Goal: Information Seeking & Learning: Learn about a topic

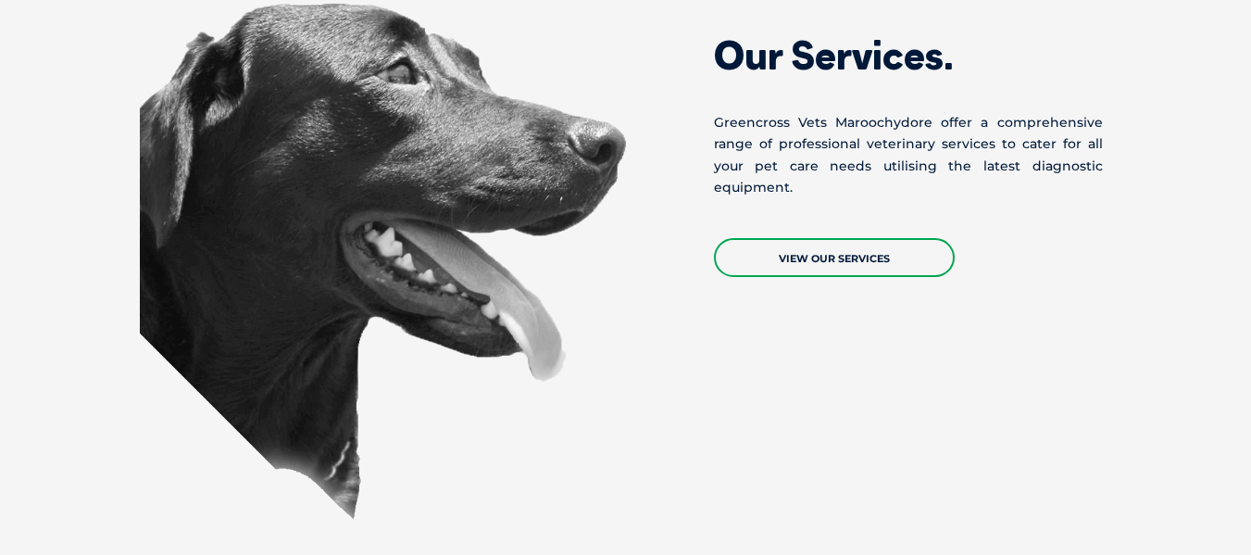
scroll to position [1574, 0]
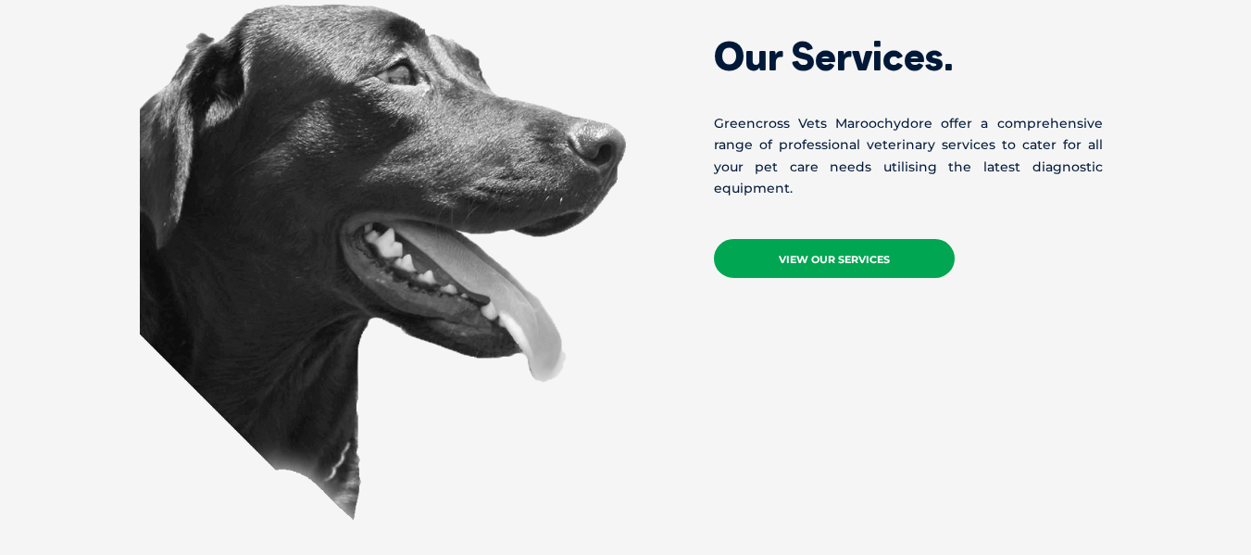
click at [839, 239] on link "View Our Services" at bounding box center [834, 258] width 241 height 39
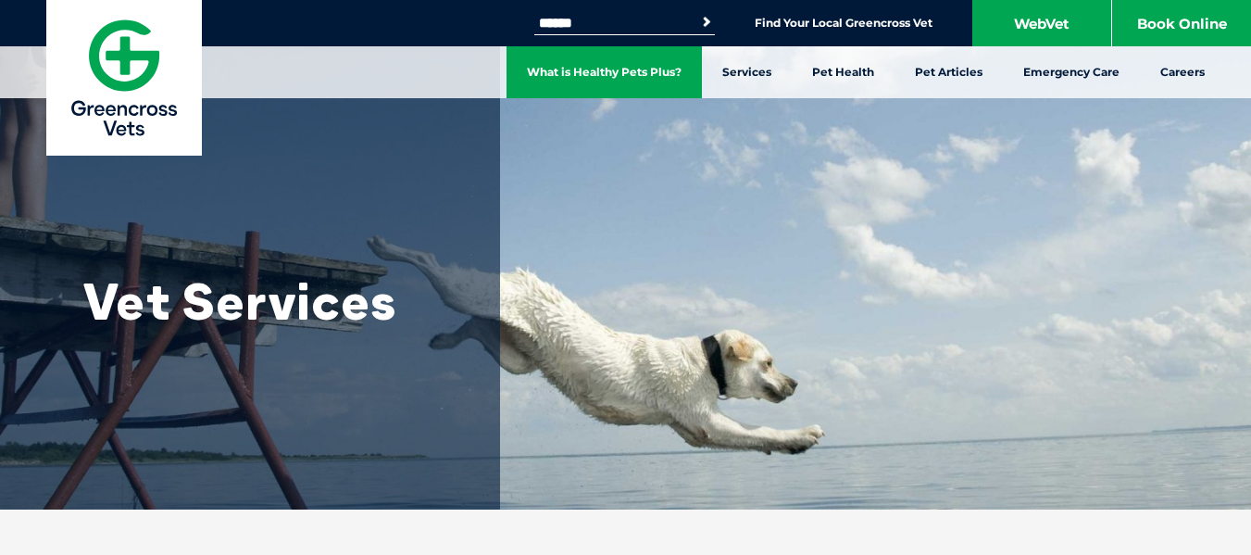
click at [608, 73] on link "What is Healthy Pets Plus?" at bounding box center [604, 72] width 195 height 52
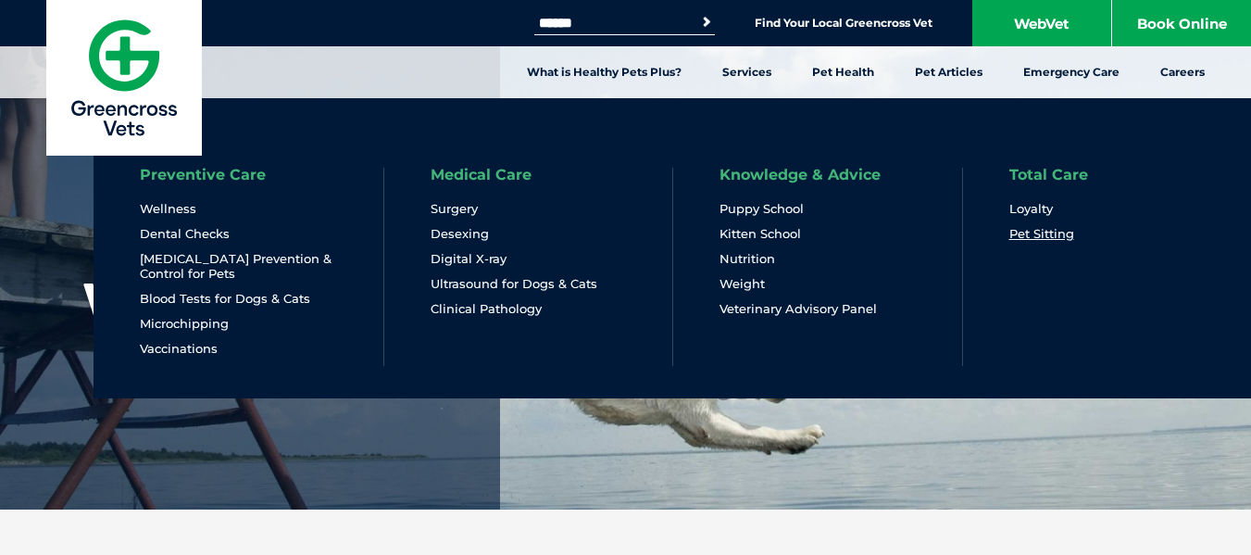
click at [1039, 235] on link "Pet Sitting" at bounding box center [1041, 234] width 65 height 16
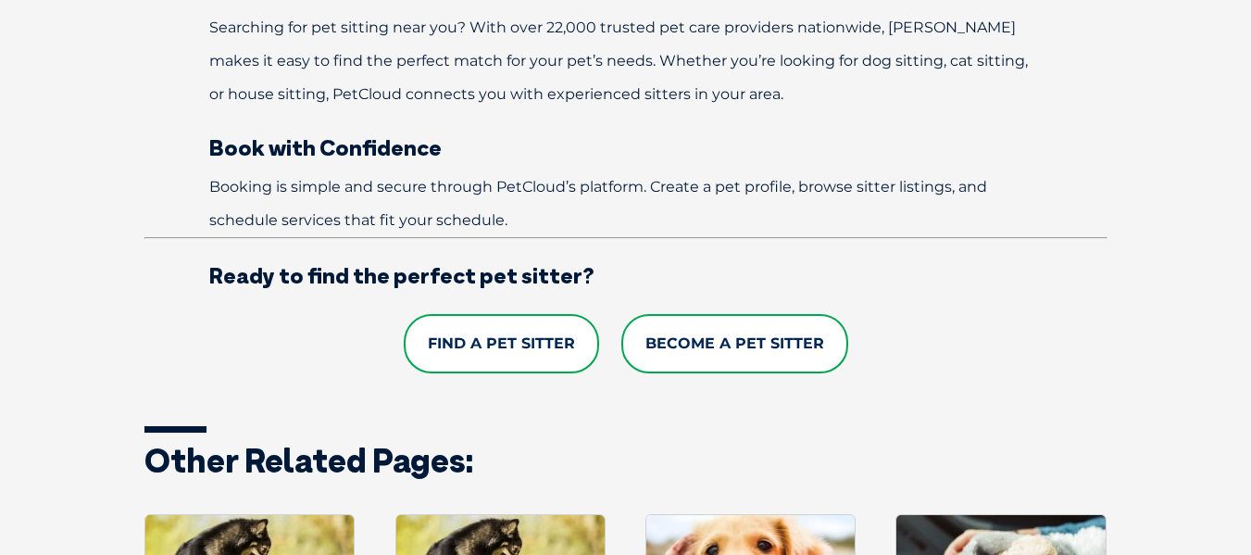
scroll to position [1296, 0]
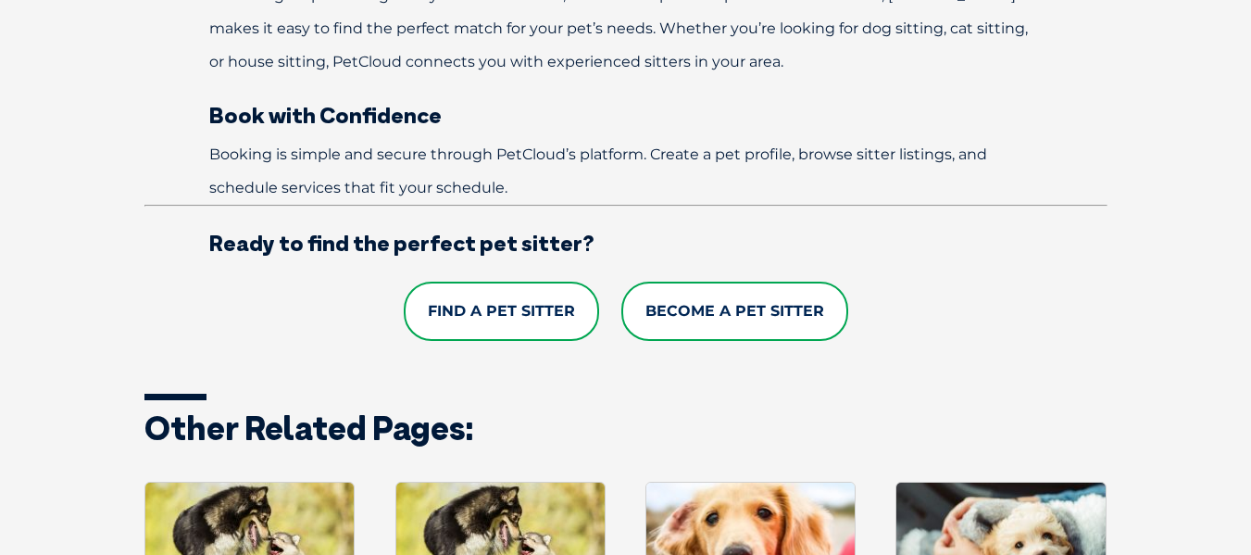
click at [544, 304] on link "Find a Pet Sitter" at bounding box center [501, 311] width 195 height 59
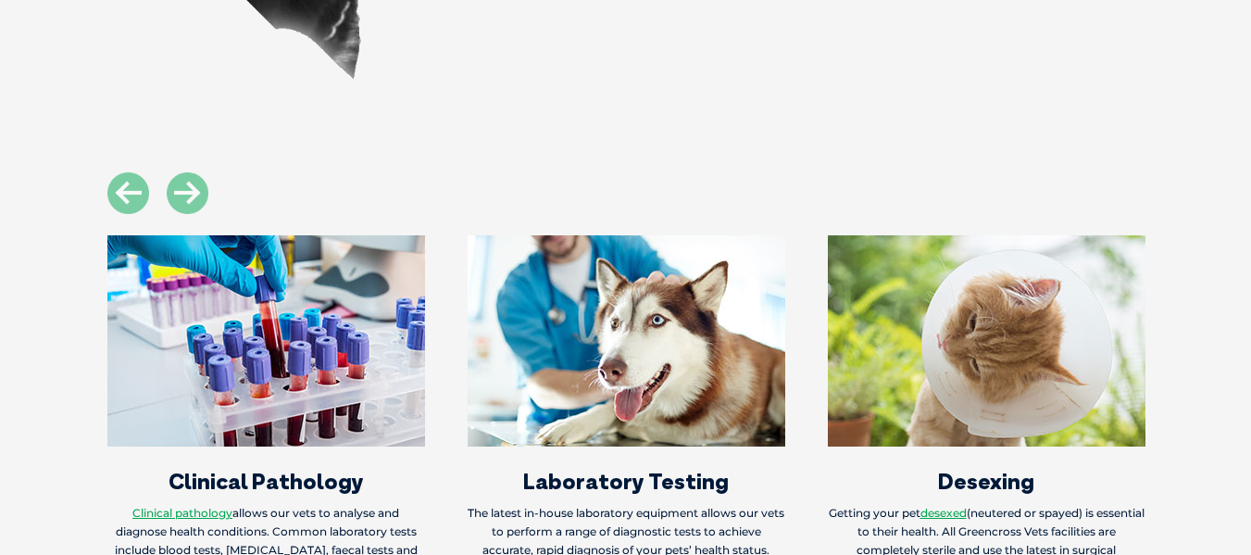
scroll to position [2130, 0]
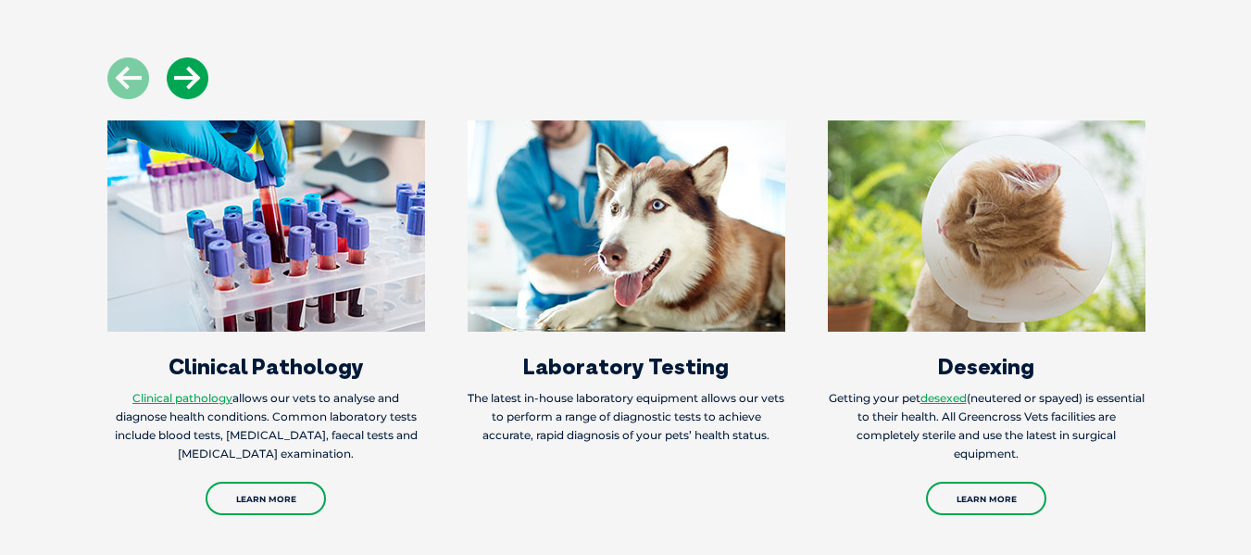
click at [197, 57] on icon at bounding box center [188, 78] width 42 height 42
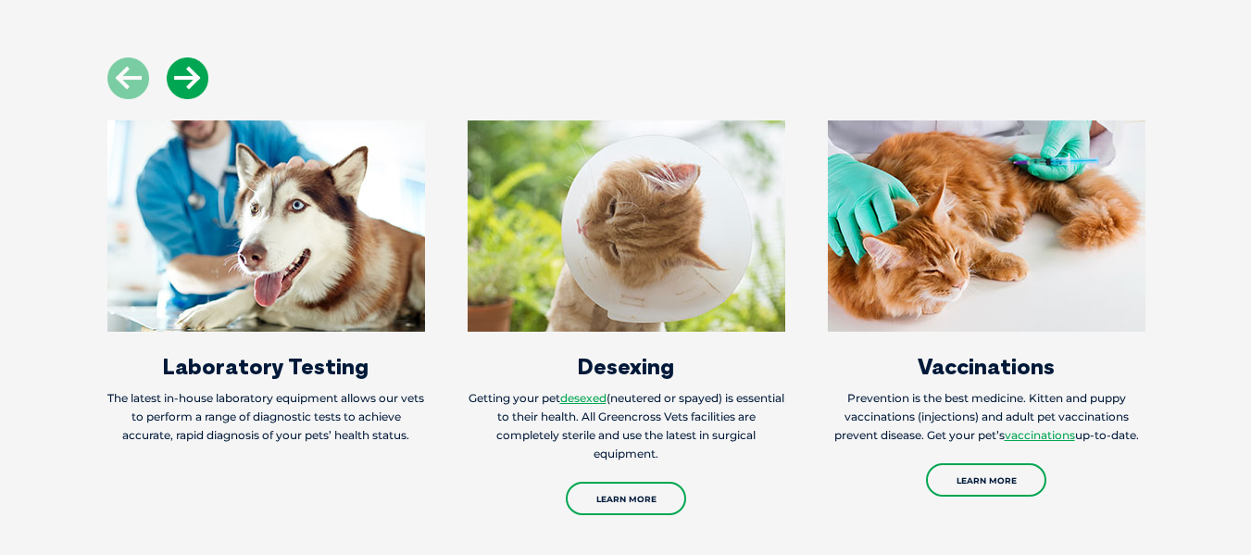
click at [197, 57] on icon at bounding box center [188, 78] width 42 height 42
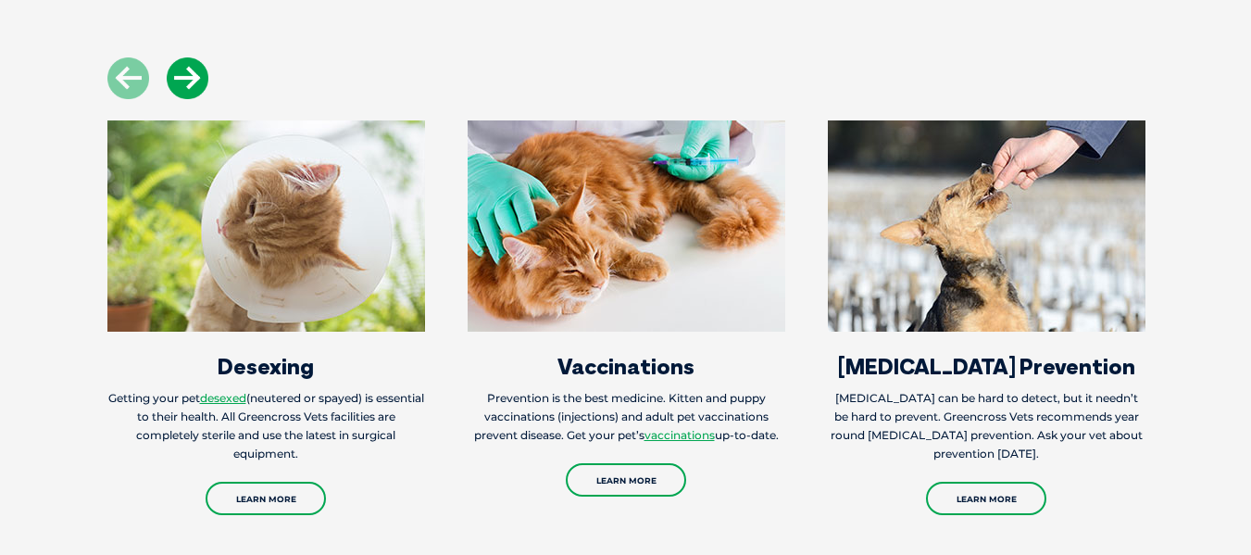
click at [197, 57] on icon at bounding box center [188, 78] width 42 height 42
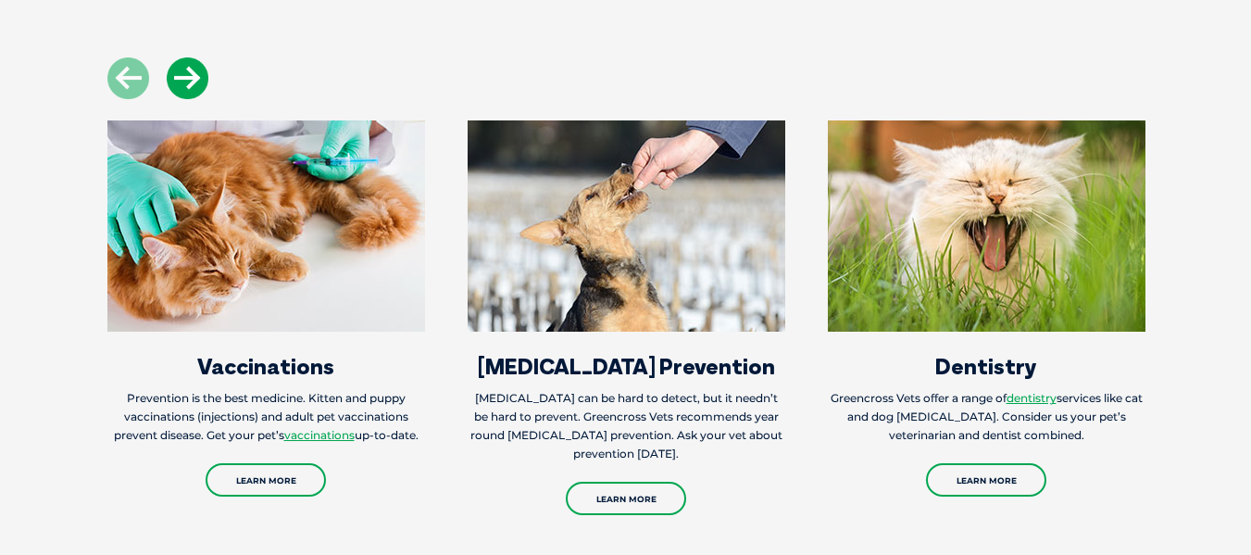
click at [197, 57] on icon at bounding box center [188, 78] width 42 height 42
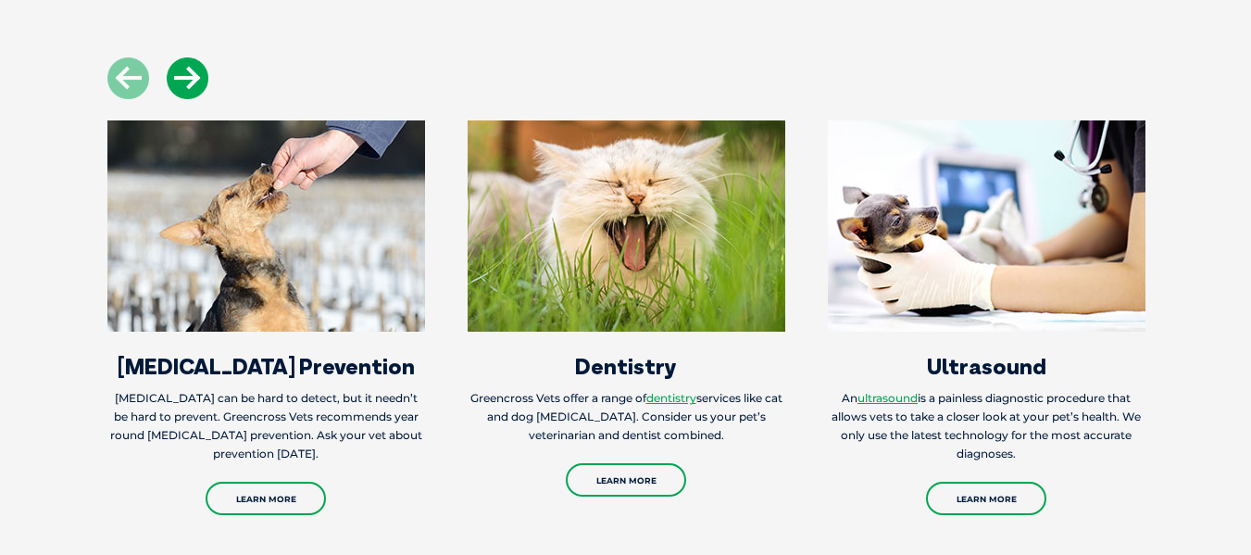
click at [197, 57] on icon at bounding box center [188, 78] width 42 height 42
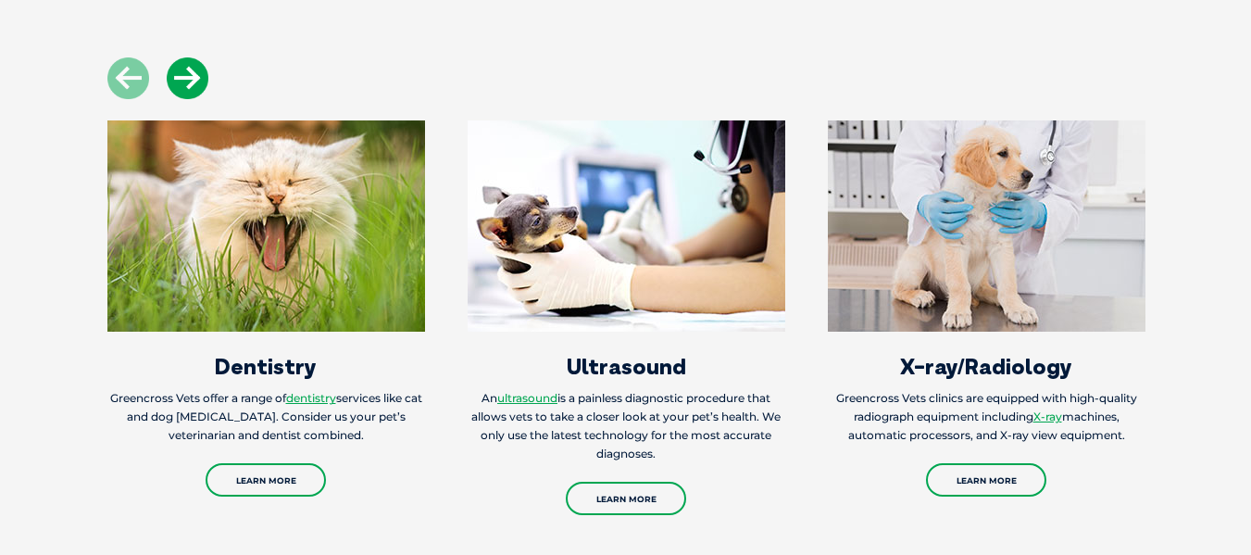
click at [197, 57] on icon at bounding box center [188, 78] width 42 height 42
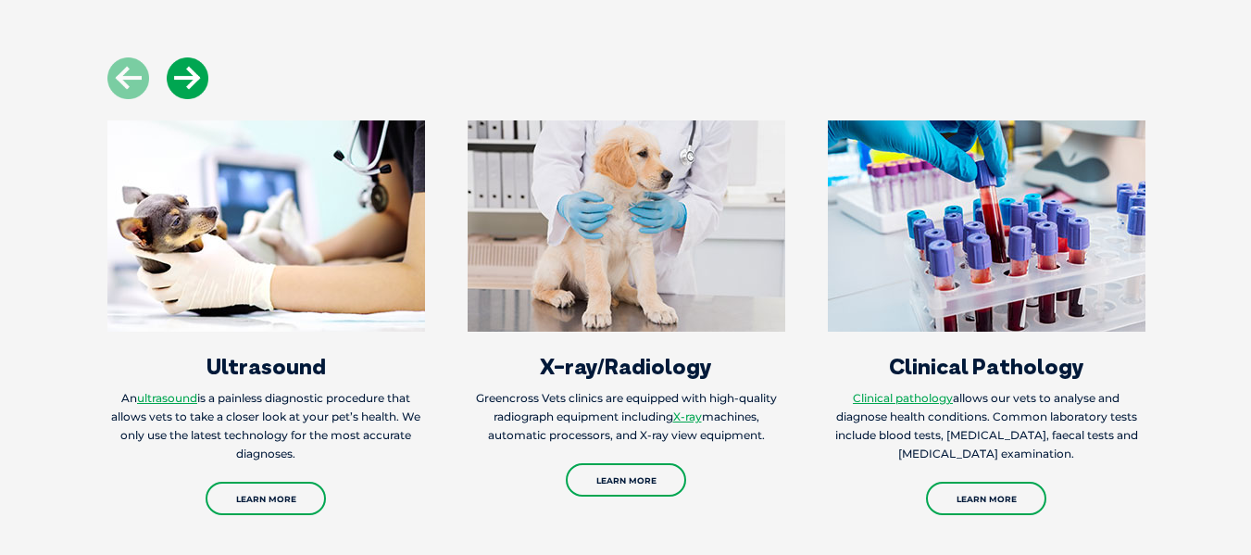
click at [197, 57] on icon at bounding box center [188, 78] width 42 height 42
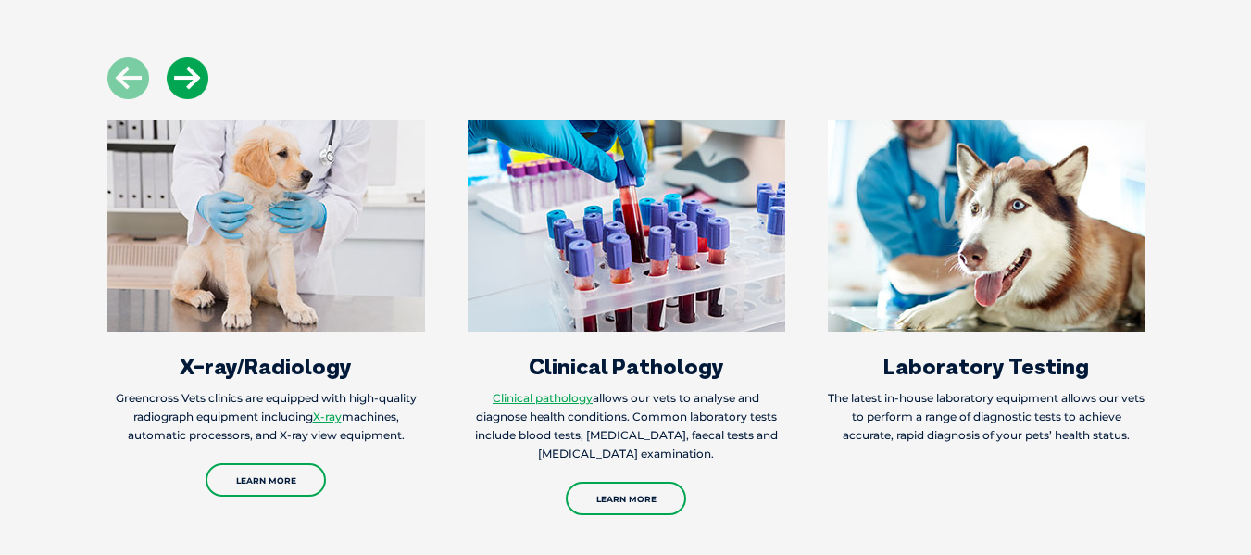
click at [197, 57] on icon at bounding box center [188, 78] width 42 height 42
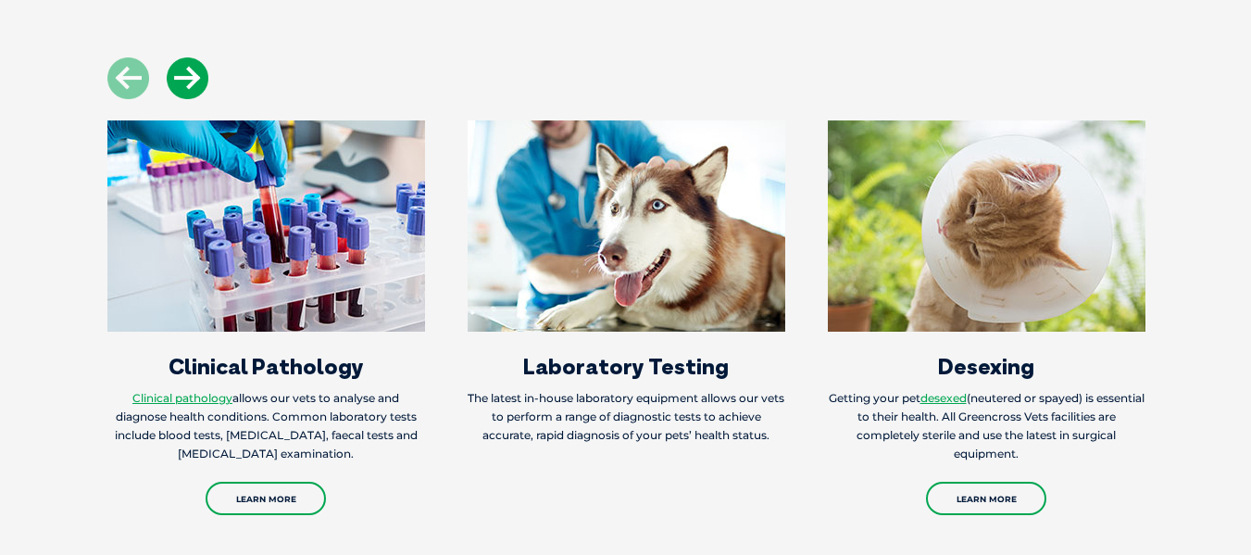
click at [197, 57] on icon at bounding box center [188, 78] width 42 height 42
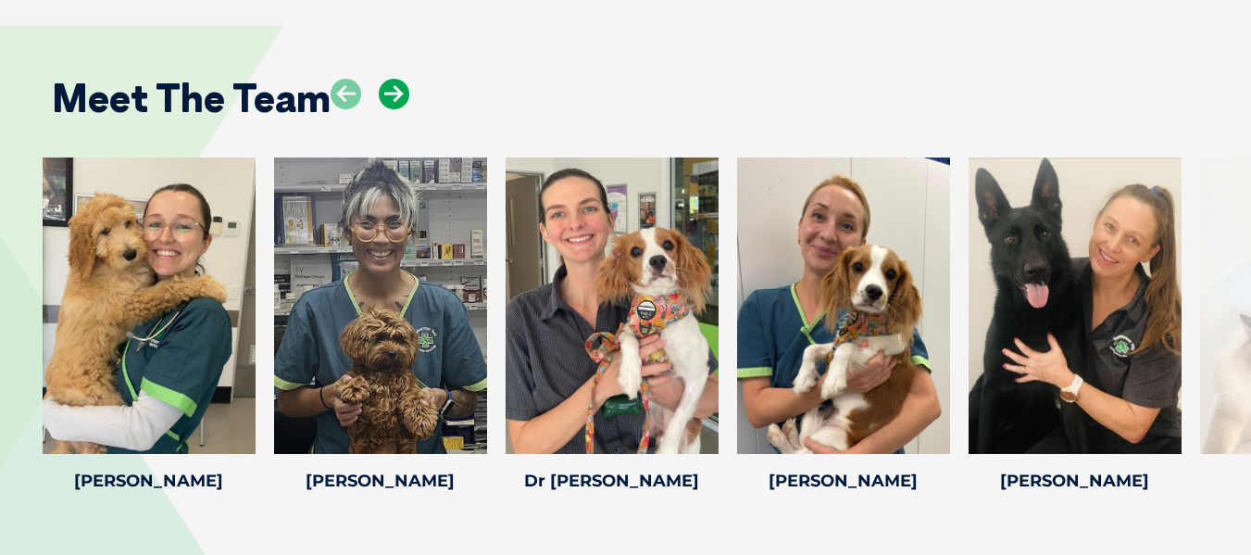
scroll to position [2778, 0]
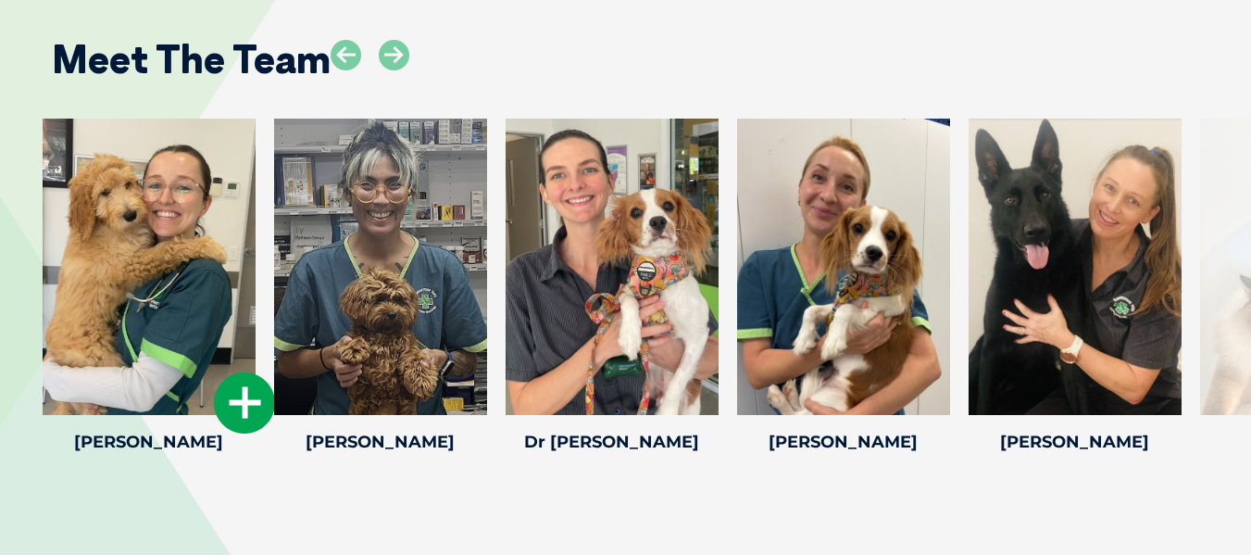
click at [145, 433] on h4 "Dr. Hannah C" at bounding box center [149, 441] width 213 height 17
click at [139, 286] on div at bounding box center [149, 267] width 213 height 296
click at [610, 433] on h4 "Dr Lucy S" at bounding box center [612, 441] width 213 height 17
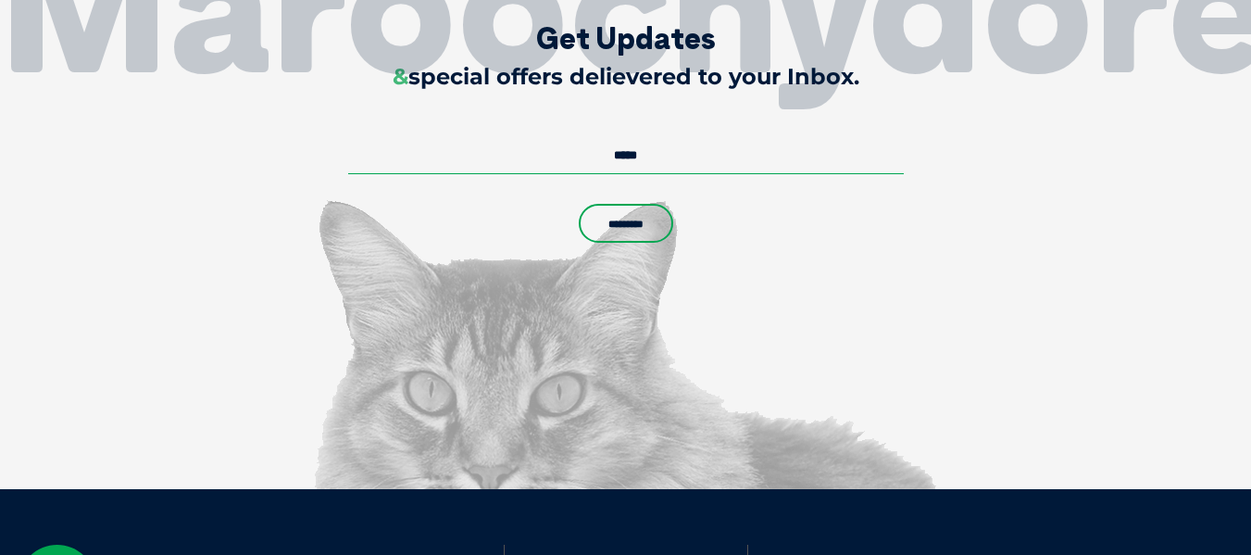
scroll to position [4682, 0]
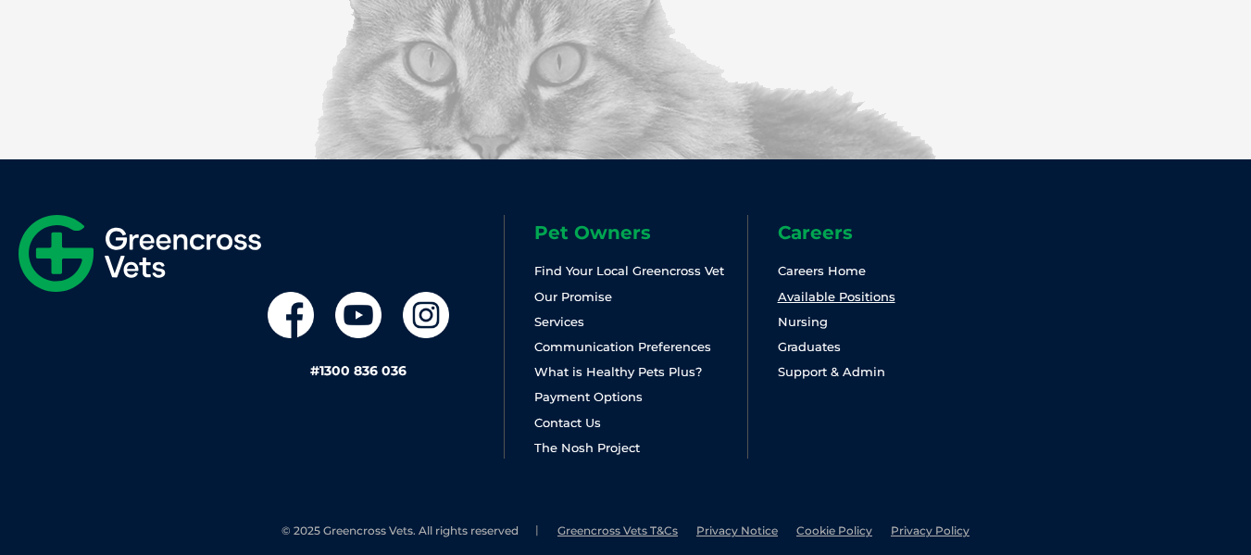
click at [814, 289] on link "Available Positions" at bounding box center [837, 296] width 118 height 15
drag, startPoint x: 1124, startPoint y: 277, endPoint x: 518, endPoint y: 345, distance: 610.4
drag, startPoint x: 1019, startPoint y: 298, endPoint x: 349, endPoint y: 352, distance: 671.7
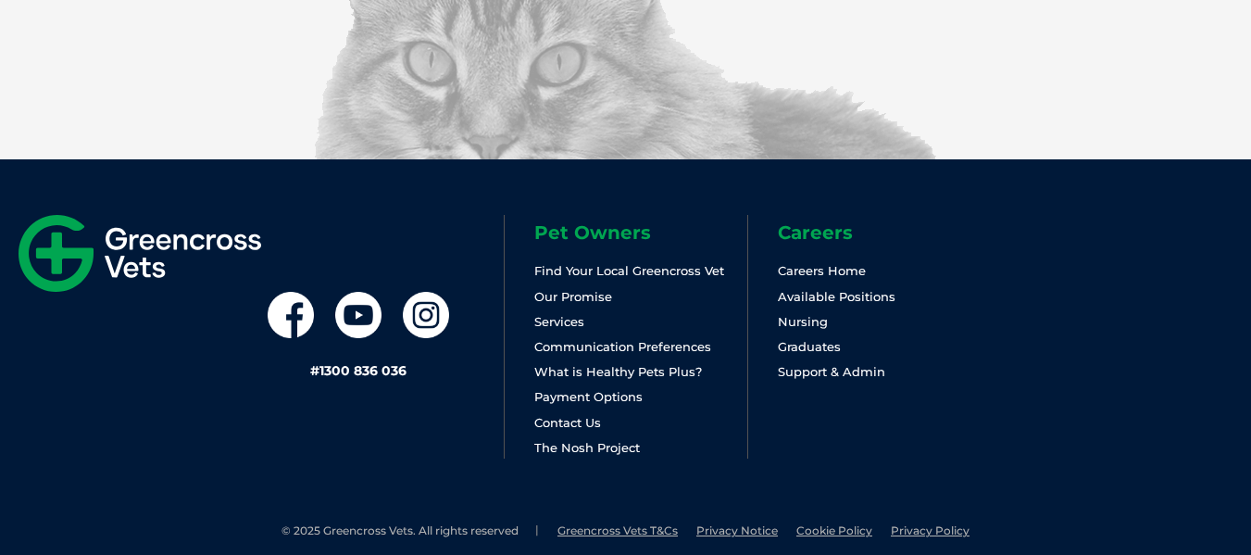
drag, startPoint x: 983, startPoint y: 298, endPoint x: 491, endPoint y: 379, distance: 499.2
drag, startPoint x: 1107, startPoint y: 244, endPoint x: 774, endPoint y: 291, distance: 335.7
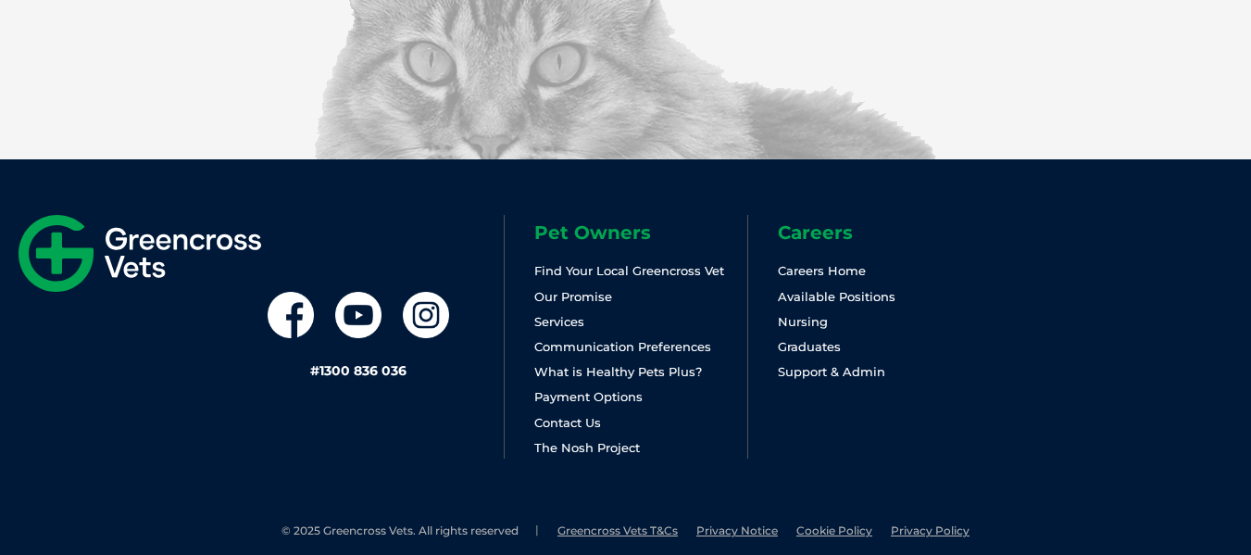
drag, startPoint x: 1033, startPoint y: 272, endPoint x: 488, endPoint y: 339, distance: 549.5
drag, startPoint x: 1092, startPoint y: 282, endPoint x: 430, endPoint y: 344, distance: 665.1
drag, startPoint x: 1004, startPoint y: 277, endPoint x: 155, endPoint y: 345, distance: 851.9
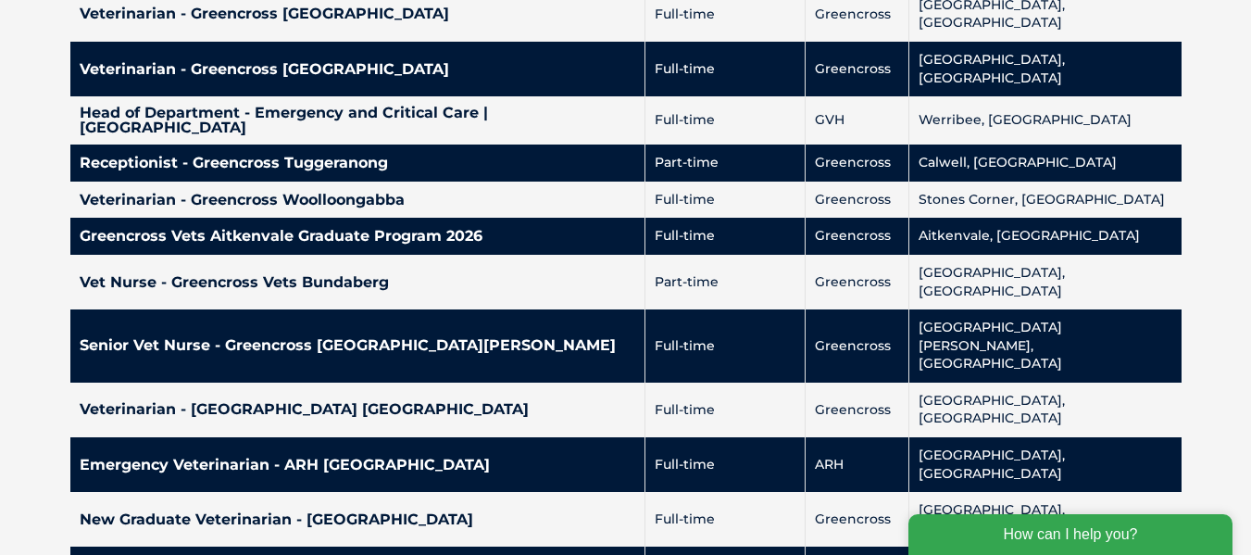
scroll to position [3334, 0]
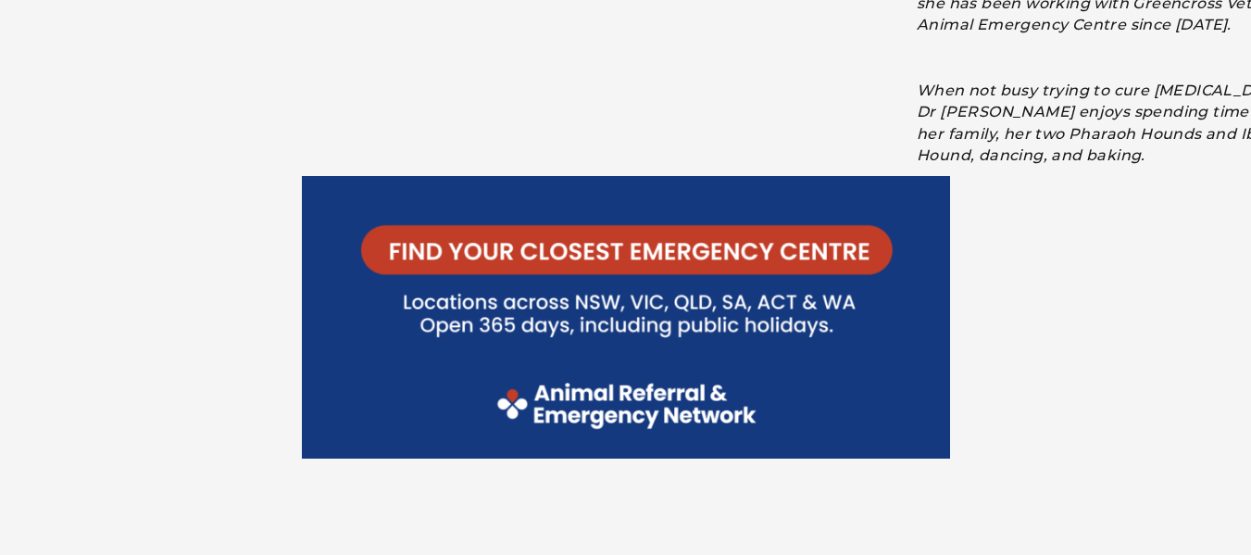
scroll to position [4352, 0]
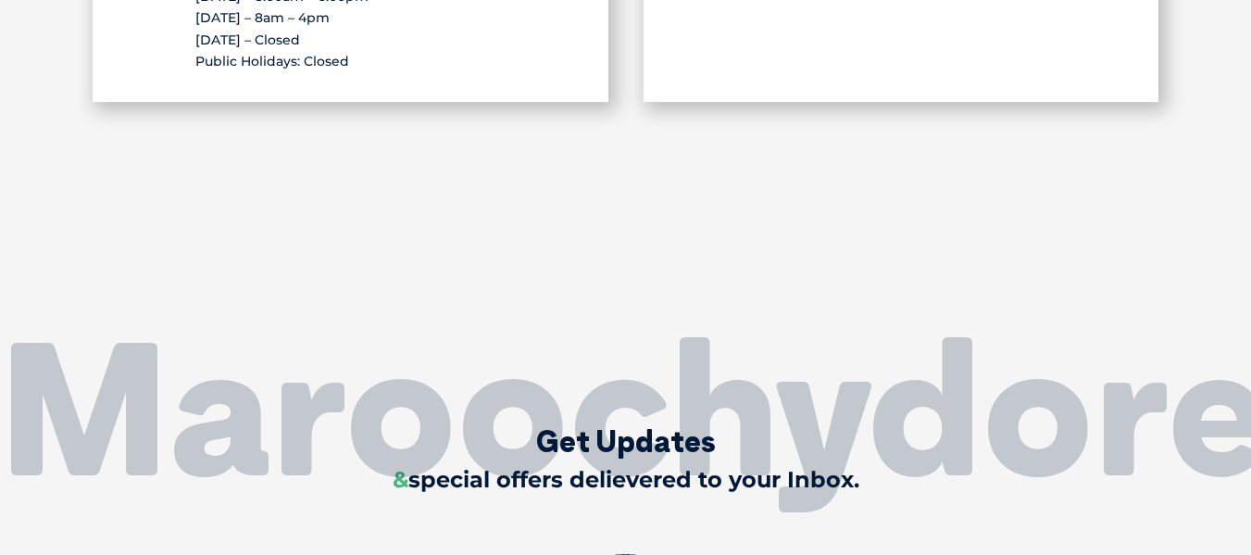
scroll to position [4075, 0]
